Goal: Task Accomplishment & Management: Manage account settings

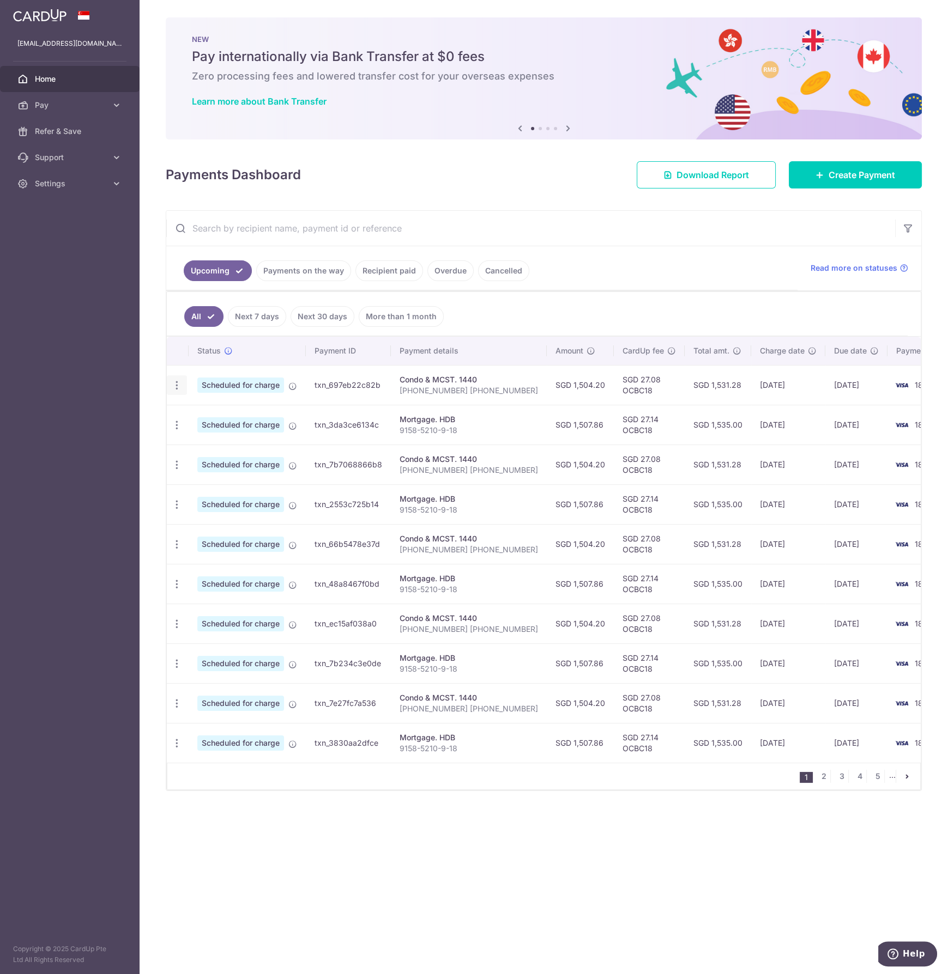
click at [182, 389] on div "Update payment Cancel payment" at bounding box center [177, 386] width 20 height 20
click at [178, 389] on icon "button" at bounding box center [176, 385] width 11 height 11
click at [204, 412] on span "Update payment" at bounding box center [235, 415] width 74 height 13
radio input "true"
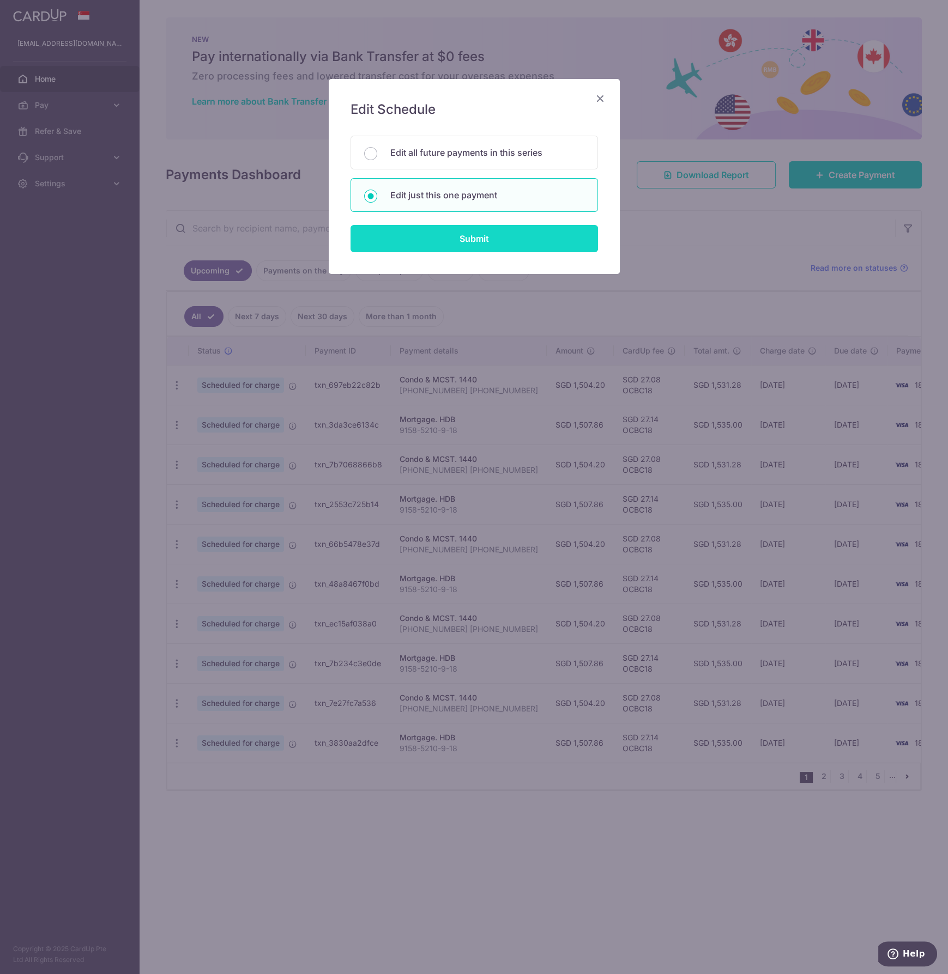
click at [516, 243] on input "Submit" at bounding box center [473, 238] width 247 height 27
radio input "true"
type input "1,504.20"
type input "27/09/2025"
type input "03-43 03-67 04-67 04-43"
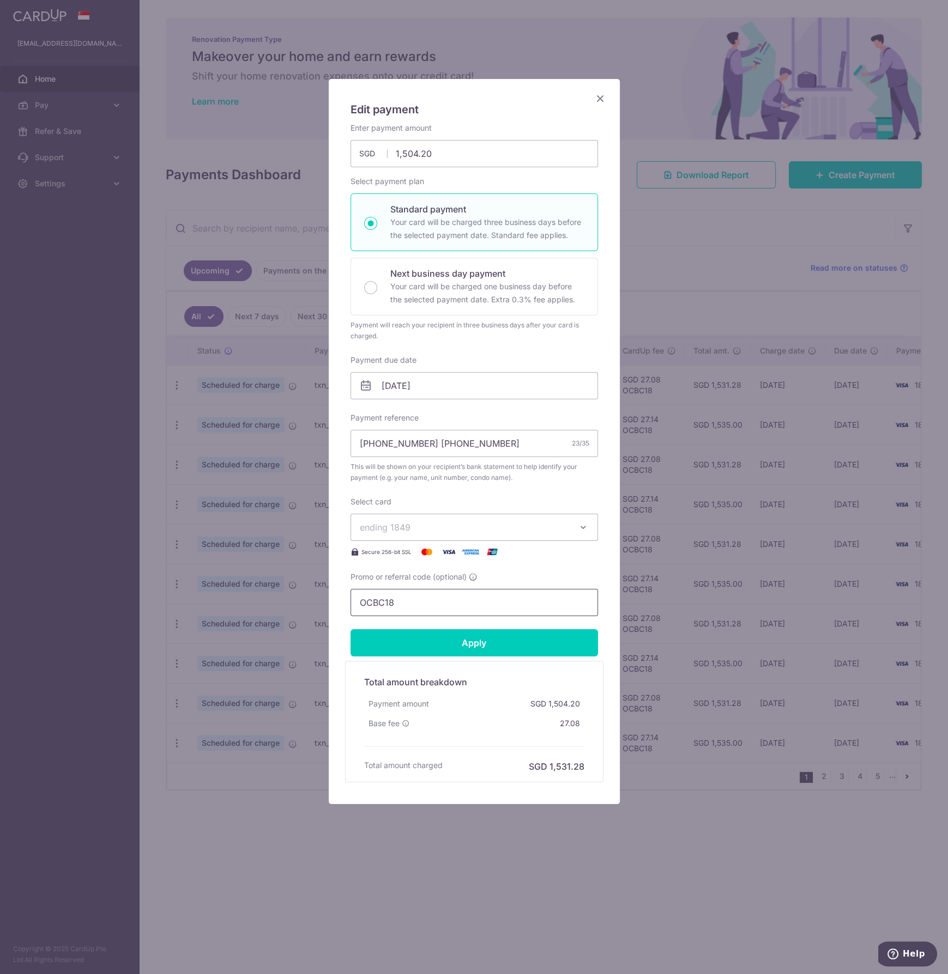
click at [471, 598] on input "OCBC18" at bounding box center [473, 602] width 247 height 27
paste input "3HOME25R"
type input "3HOME25R"
click at [479, 643] on input "Apply" at bounding box center [473, 642] width 247 height 27
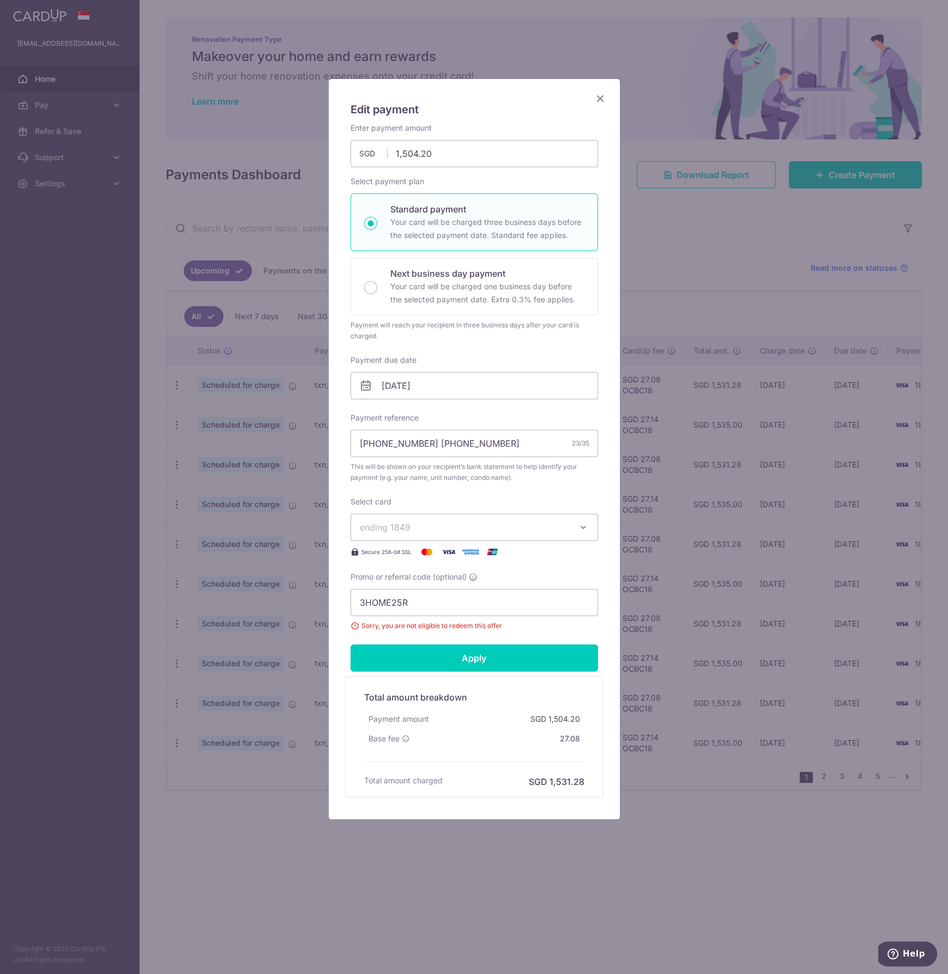
click at [605, 100] on icon "Close" at bounding box center [600, 99] width 13 height 14
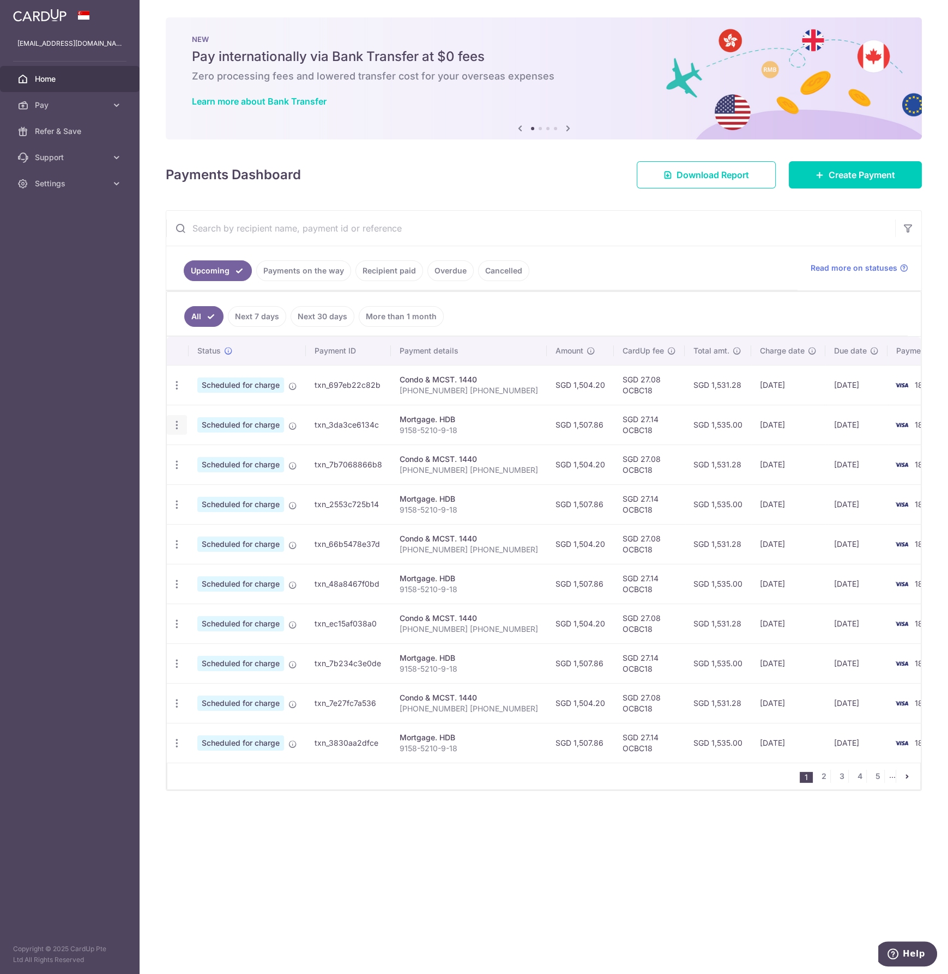
click at [173, 431] on div "Update payment Cancel payment" at bounding box center [177, 425] width 20 height 20
click at [178, 426] on icon "button" at bounding box center [176, 425] width 11 height 11
click at [196, 452] on link "Update payment" at bounding box center [223, 455] width 113 height 26
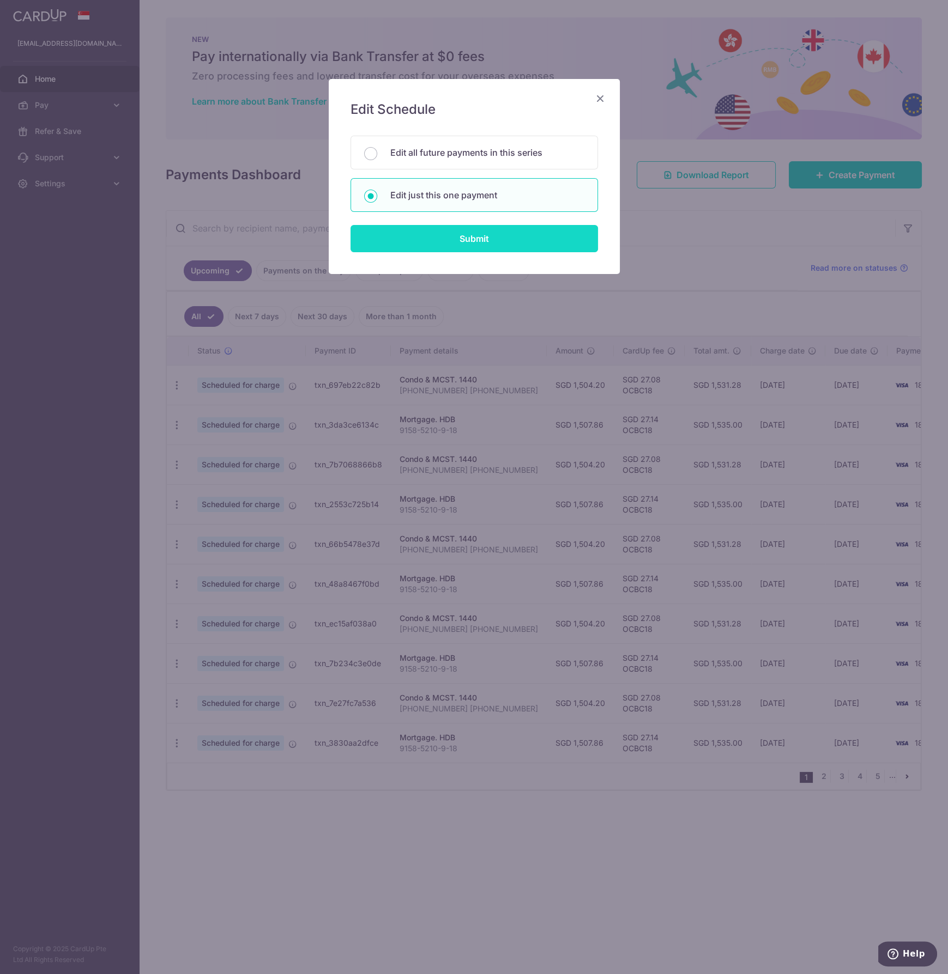
click at [440, 230] on input "Submit" at bounding box center [473, 238] width 247 height 27
radio input "true"
type input "1,507.86"
type input "06/10/2025"
type input "9158-5210-9-18"
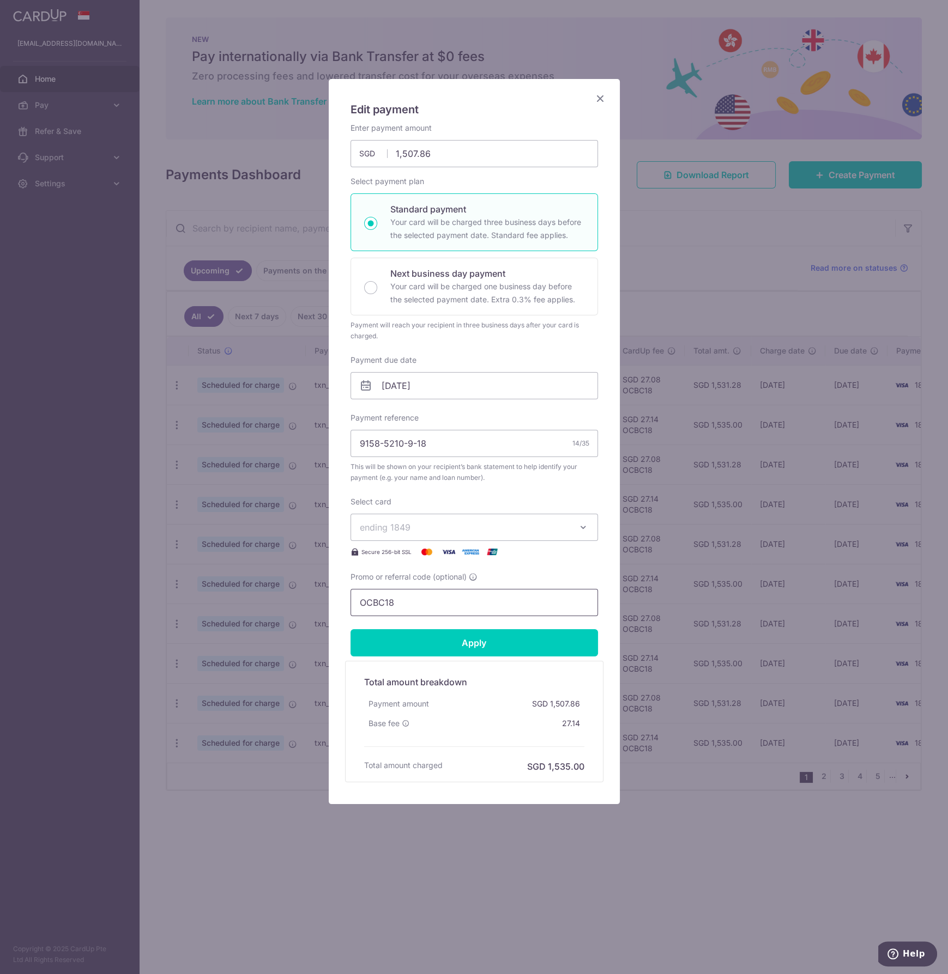
click at [479, 602] on input "OCBC18" at bounding box center [473, 602] width 247 height 27
paste input "3HOME25R"
type input "3HOME25R"
click at [464, 641] on input "Apply" at bounding box center [473, 642] width 247 height 27
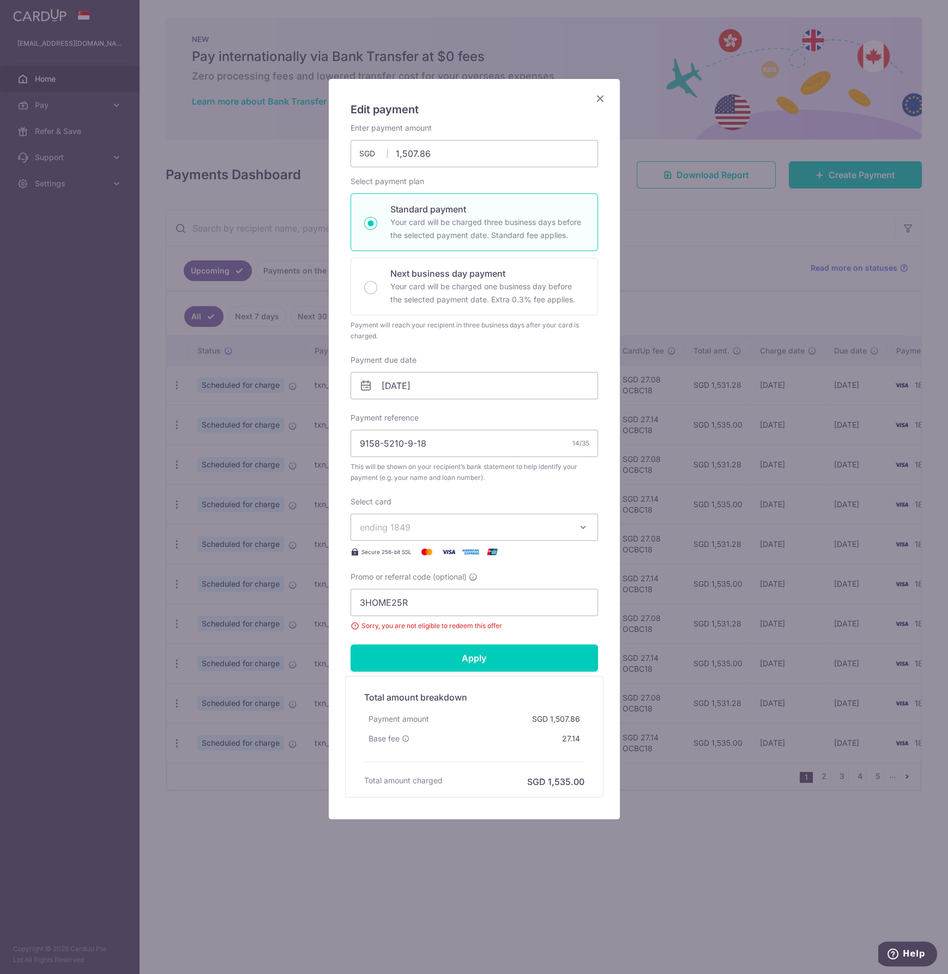
click at [602, 101] on icon "Close" at bounding box center [600, 99] width 13 height 14
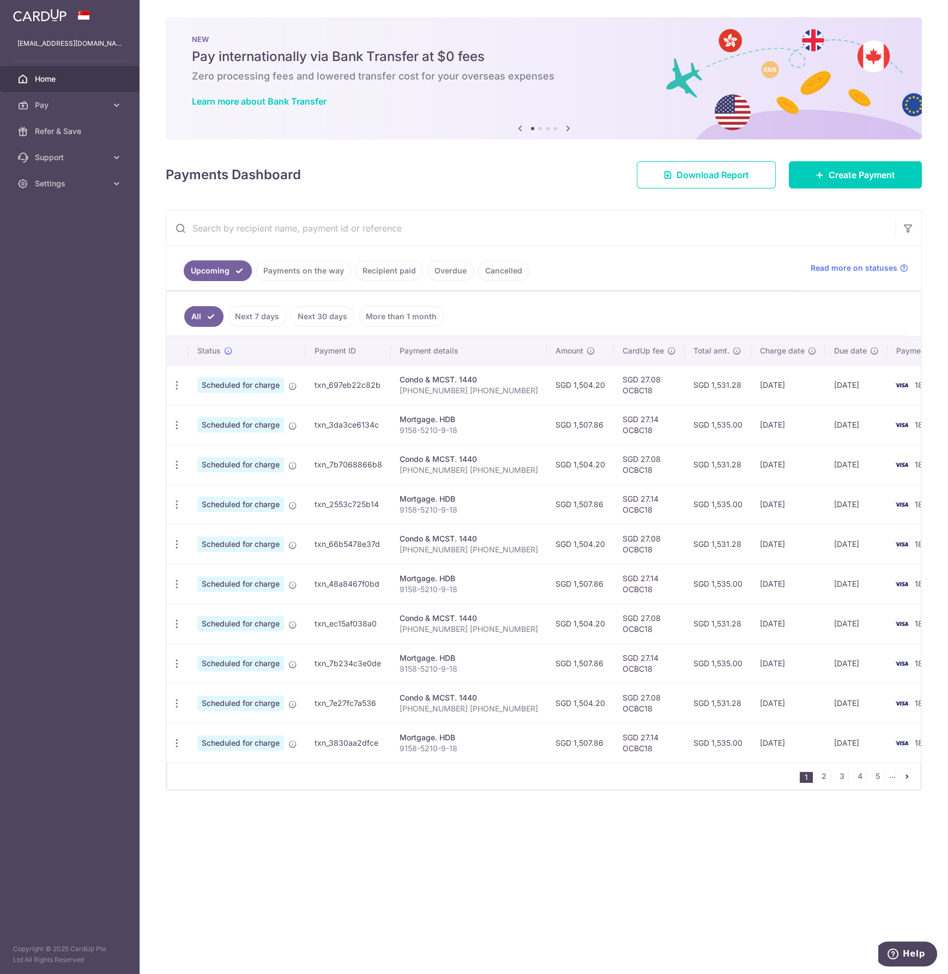
click at [53, 69] on link "Home" at bounding box center [70, 79] width 140 height 26
click at [112, 183] on icon at bounding box center [116, 183] width 11 height 11
click at [105, 239] on span "Logout" at bounding box center [71, 236] width 72 height 11
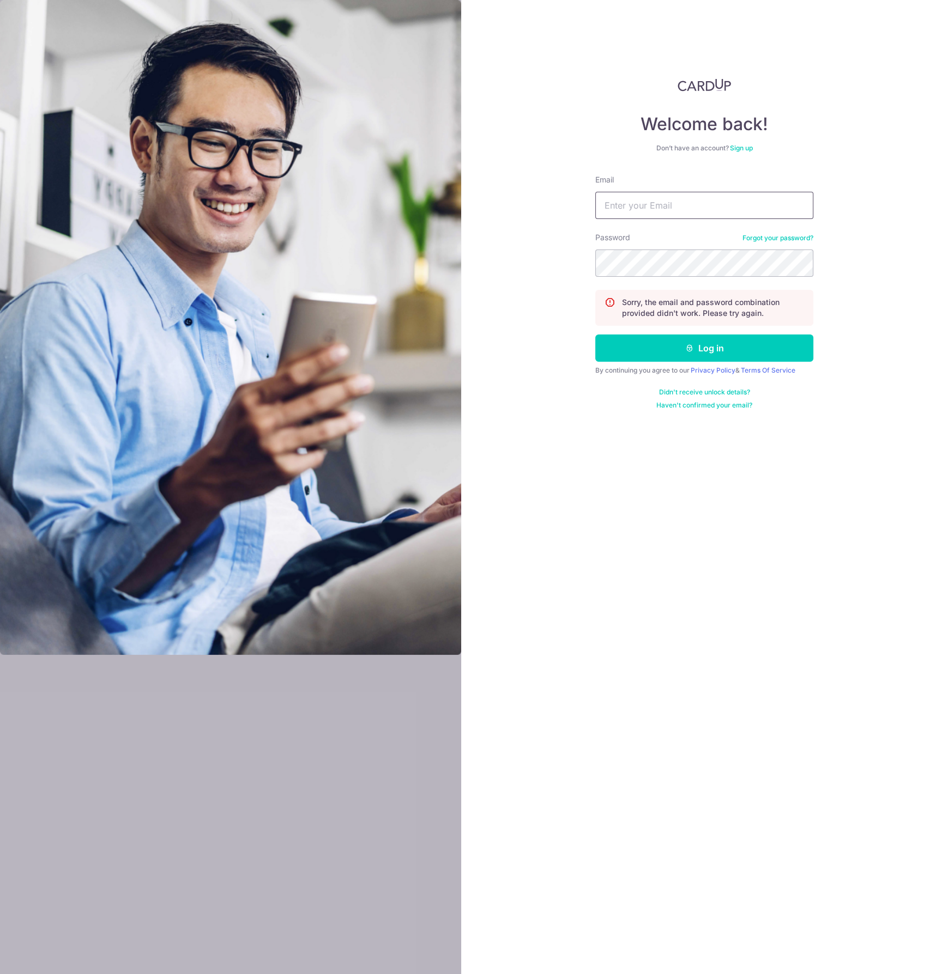
type input "crash111@gmail.com"
type input "[EMAIL_ADDRESS][DOMAIN_NAME]"
